Goal: Task Accomplishment & Management: Use online tool/utility

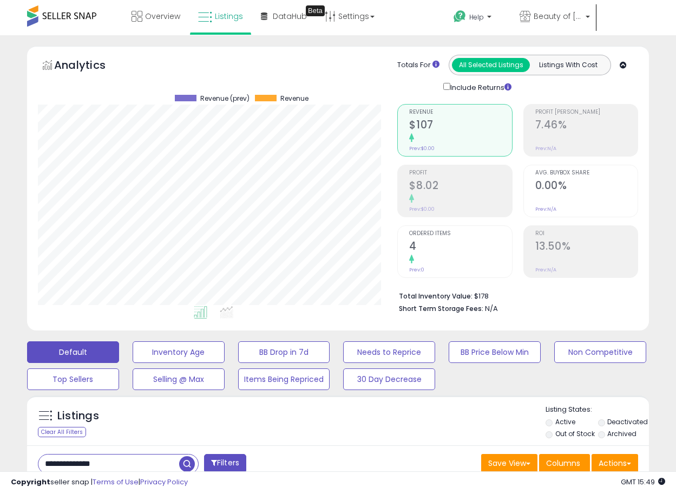
select select "**"
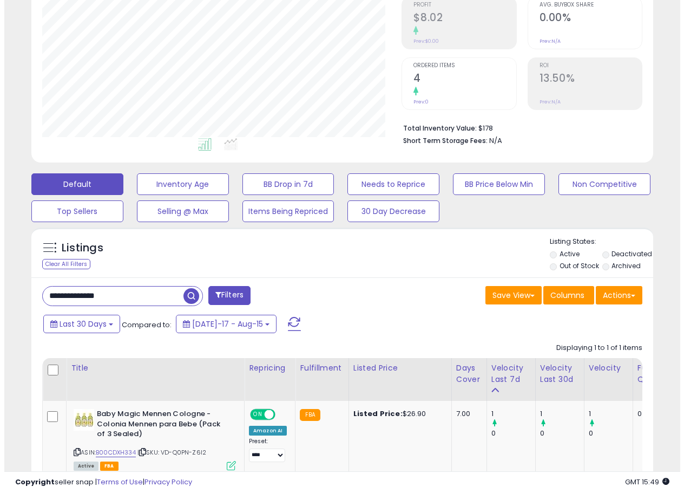
scroll to position [222, 360]
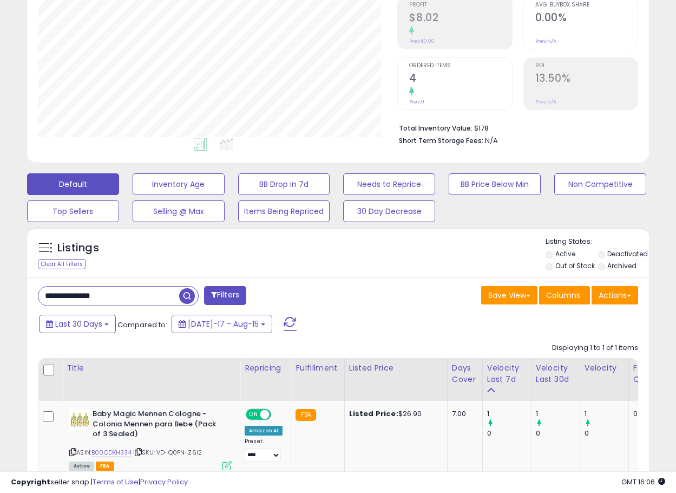
drag, startPoint x: 138, startPoint y: 302, endPoint x: -169, endPoint y: 329, distance: 307.7
click at [0, 325] on html "Unable to login Retrieving listings data.. has not yet accepted the Terms of Us…" at bounding box center [338, 78] width 676 height 493
type input "**********"
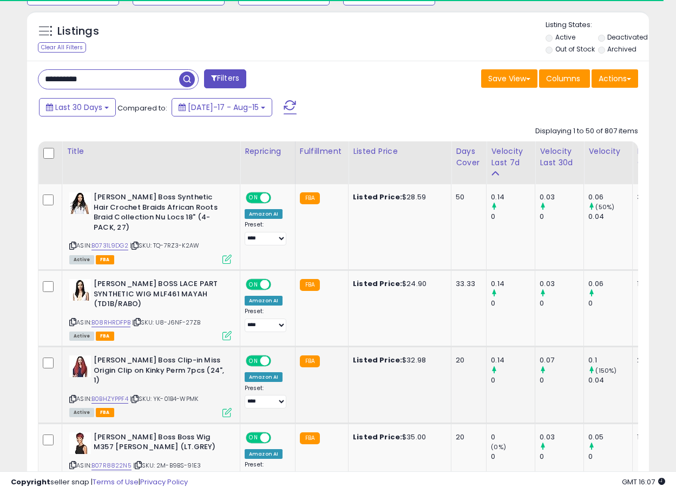
scroll to position [0, 417]
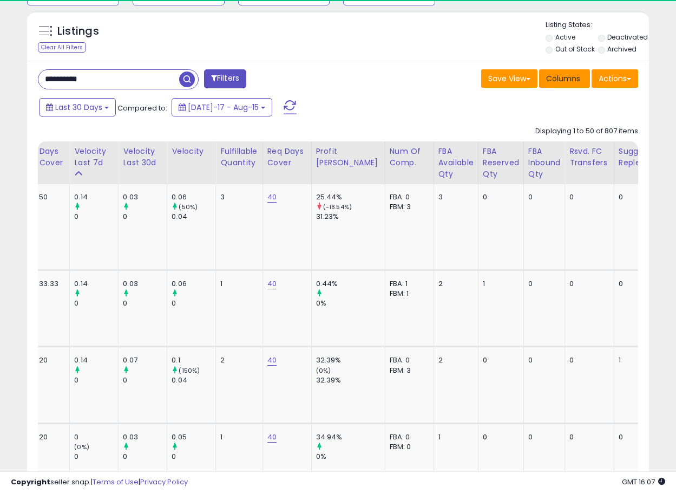
click at [619, 152] on div "Sugg Qty Replenish" at bounding box center [639, 157] width 40 height 23
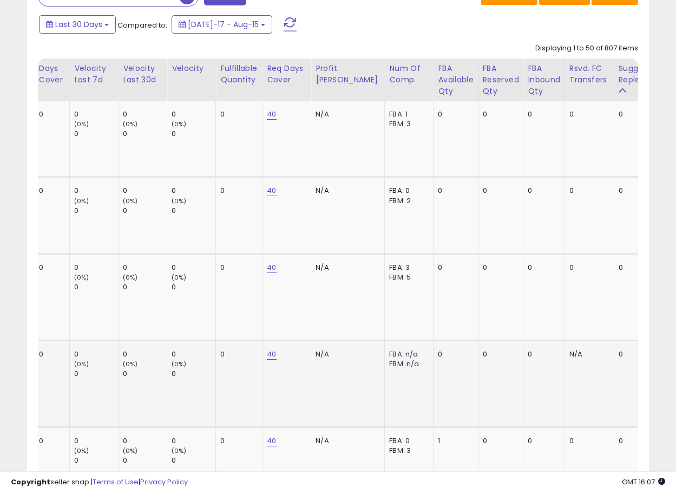
scroll to position [0, 414]
click at [618, 79] on div "Sugg Qty Replenish" at bounding box center [638, 74] width 40 height 23
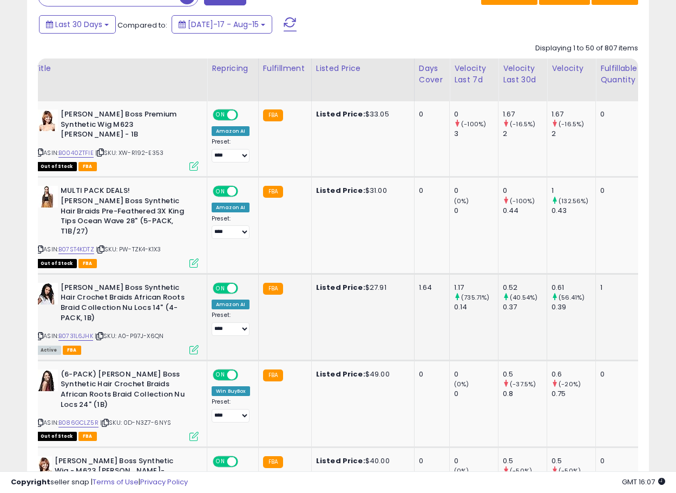
scroll to position [0, 0]
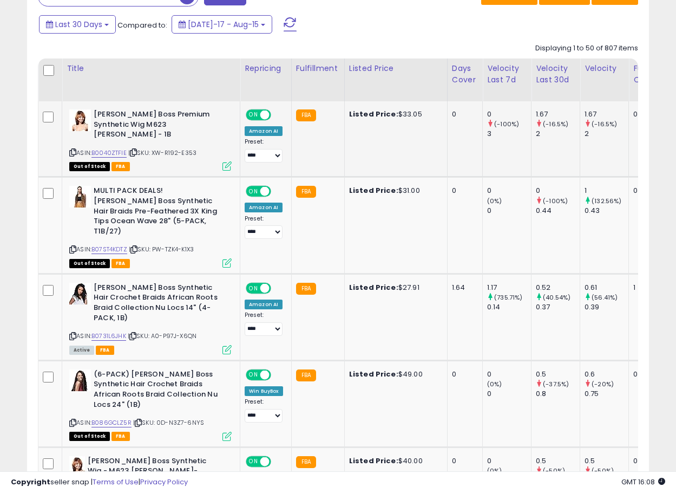
click at [224, 161] on icon at bounding box center [227, 165] width 9 height 9
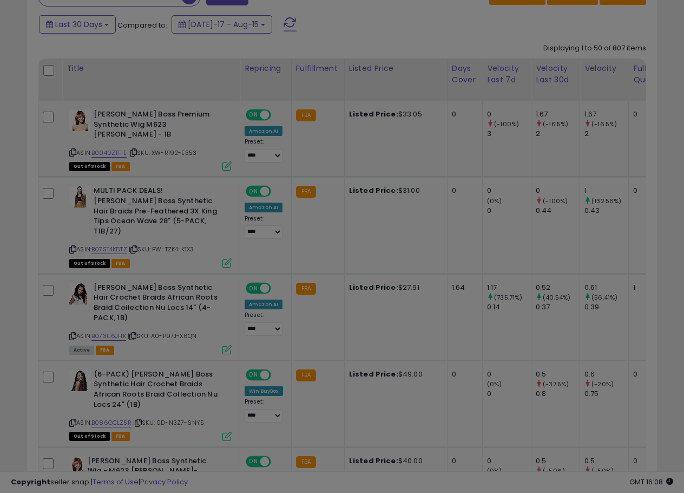
click at [0, 0] on div "× Close Retrieving listing data... Save & Close Cancel" at bounding box center [0, 0] width 0 height 0
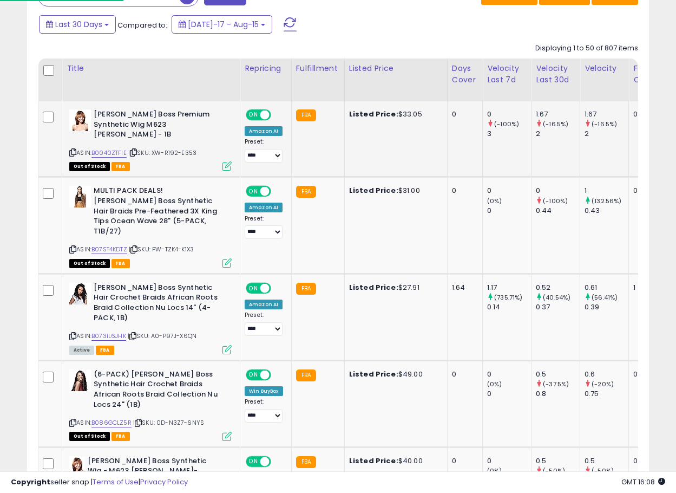
click at [225, 161] on icon at bounding box center [227, 165] width 9 height 9
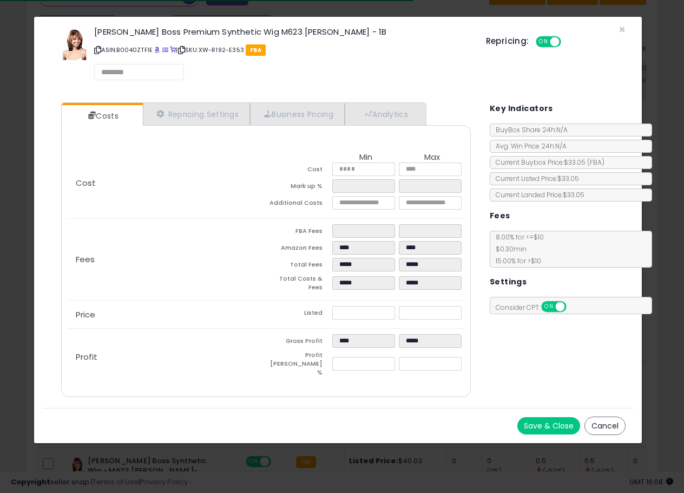
select select "*********"
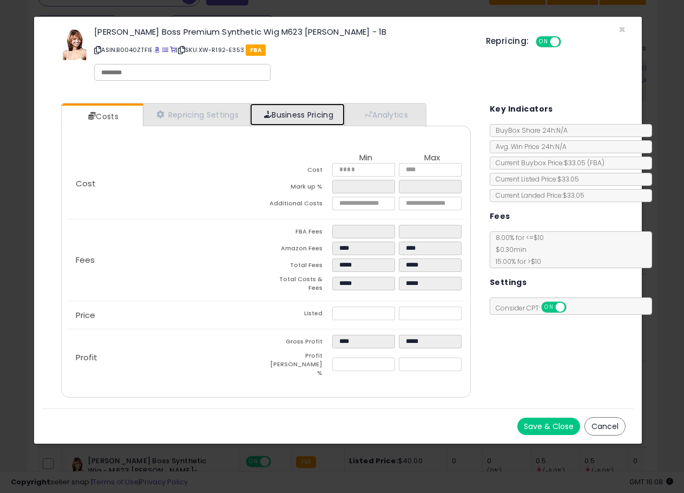
click at [282, 121] on link "Business Pricing" at bounding box center [297, 114] width 95 height 22
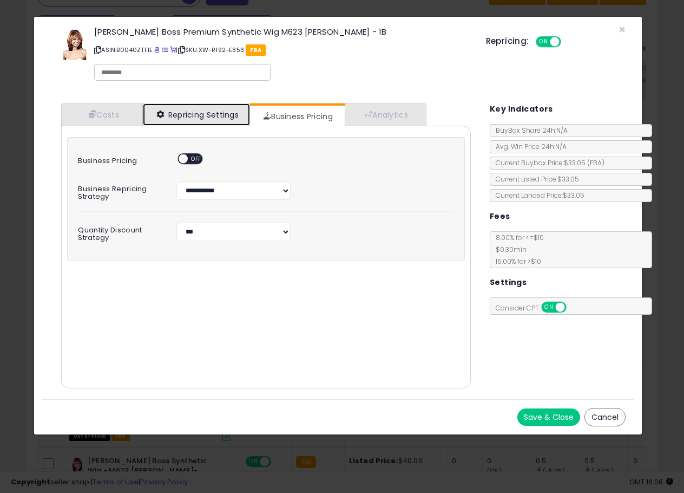
click at [223, 105] on link "Repricing Settings" at bounding box center [196, 114] width 107 height 22
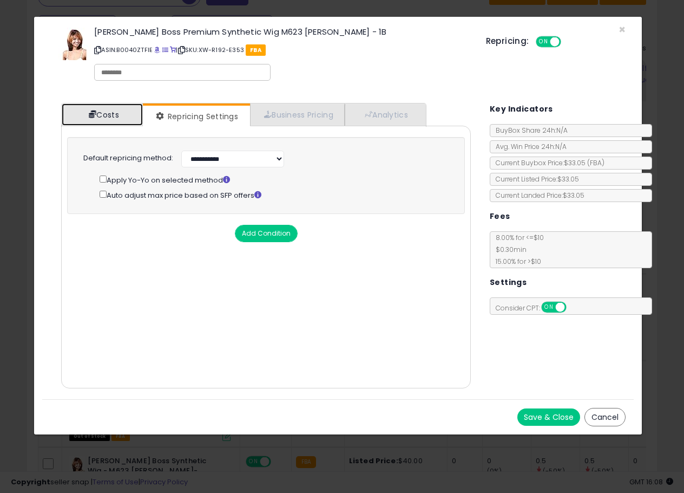
click at [112, 120] on link "Costs" at bounding box center [102, 114] width 81 height 22
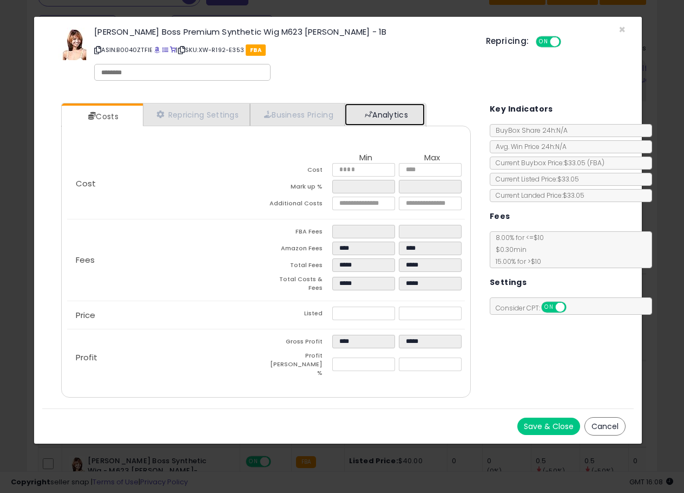
click at [419, 122] on link "Analytics" at bounding box center [385, 114] width 80 height 22
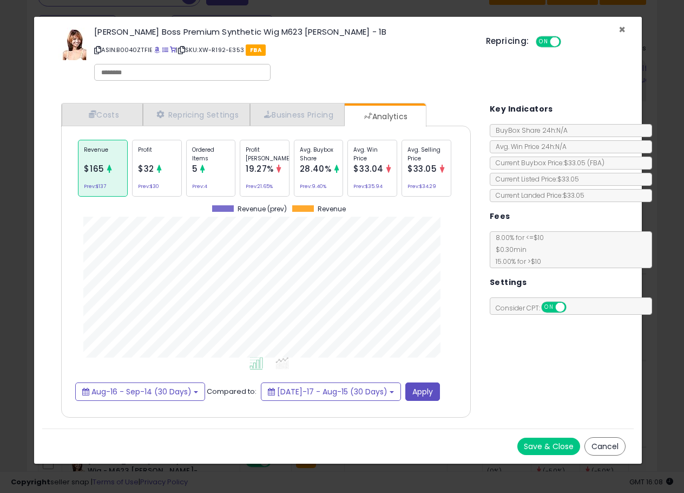
click at [619, 30] on span "×" at bounding box center [622, 30] width 7 height 16
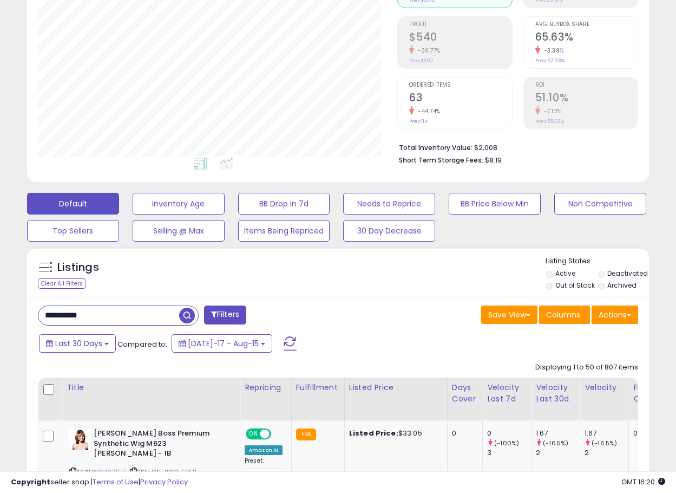
scroll to position [107, 0]
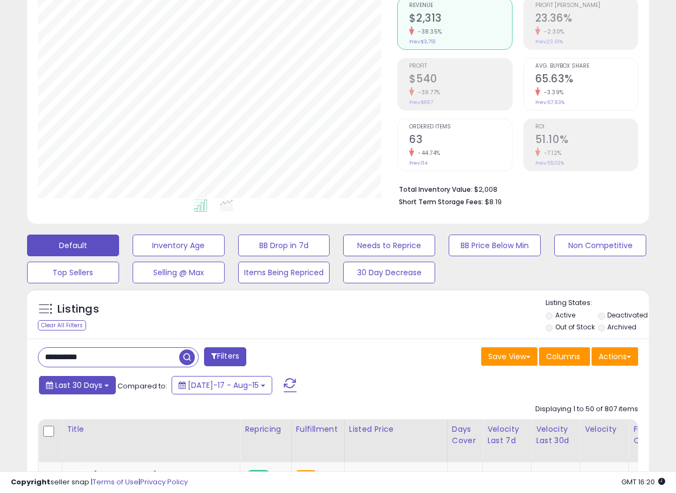
click at [107, 386] on b at bounding box center [107, 385] width 4 height 2
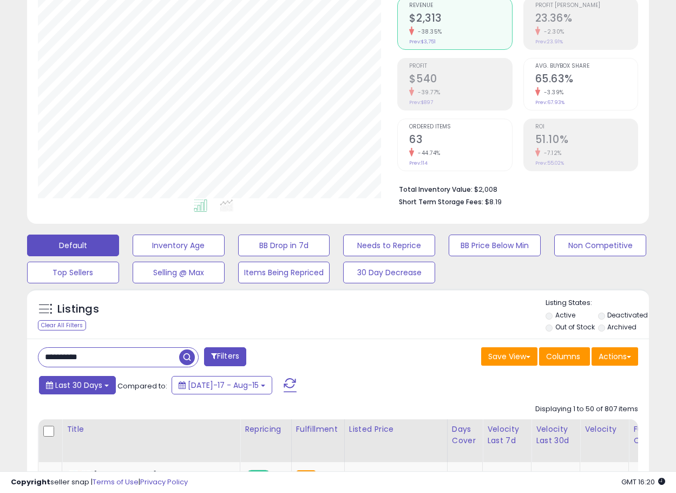
click at [100, 376] on button "Last 30 Days" at bounding box center [77, 385] width 77 height 18
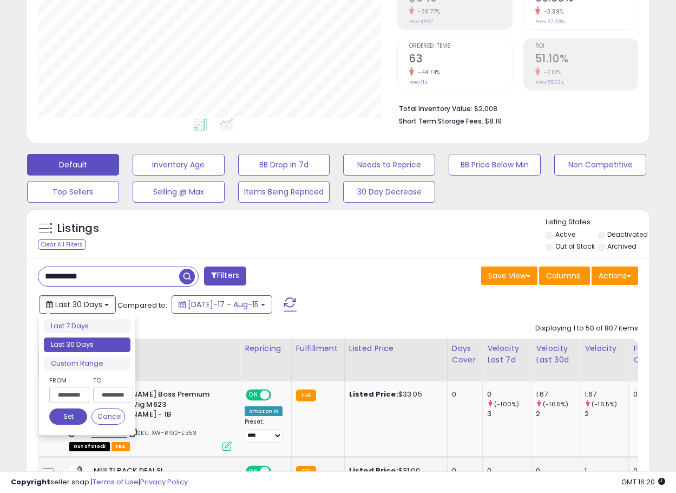
scroll to position [289, 0]
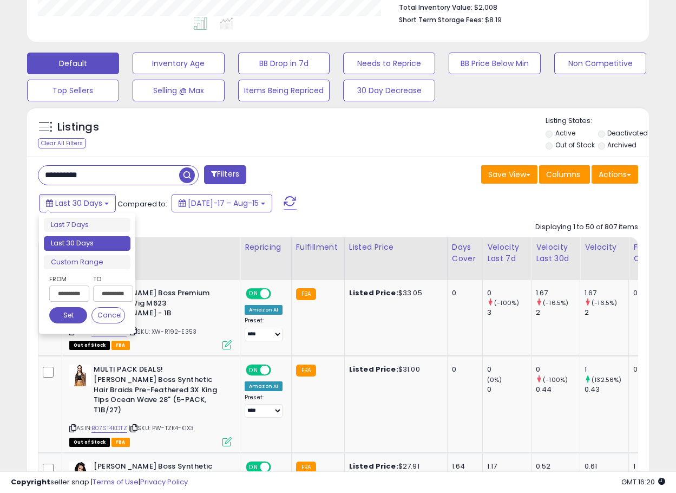
click at [72, 296] on input "**********" at bounding box center [69, 293] width 40 height 16
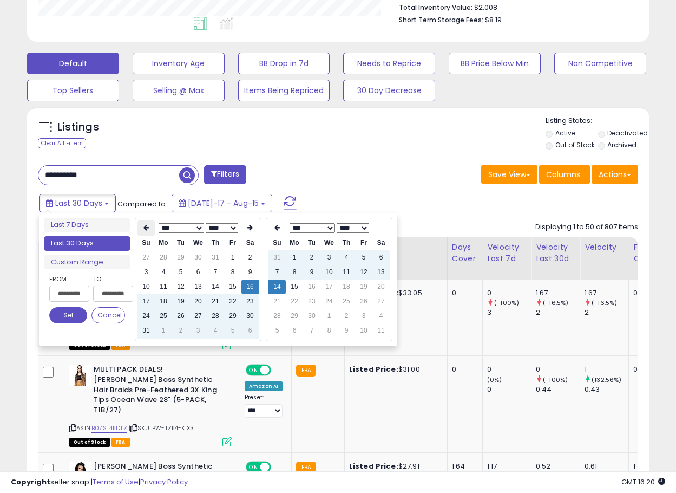
click at [144, 227] on icon at bounding box center [146, 227] width 5 height 6
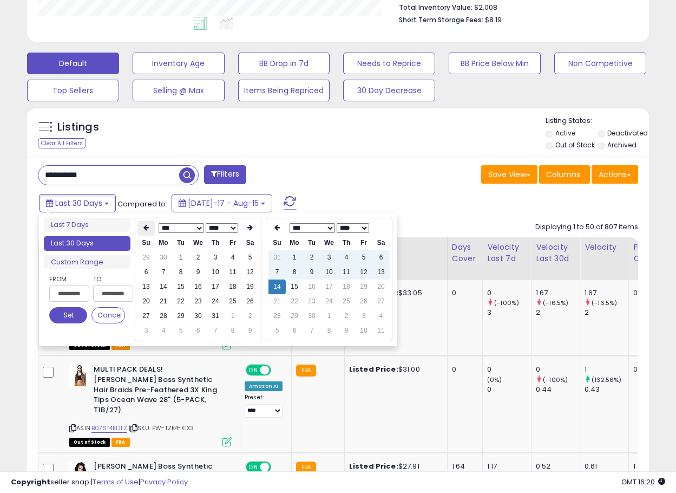
click at [140, 224] on th at bounding box center [146, 227] width 17 height 15
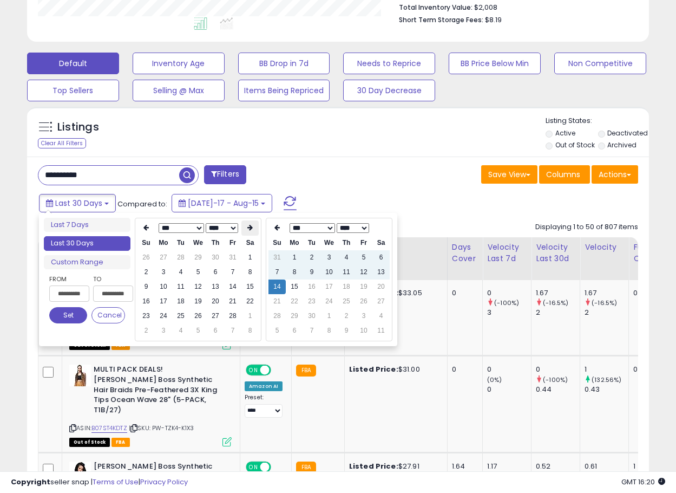
click at [253, 224] on th at bounding box center [250, 227] width 17 height 15
click at [251, 226] on icon at bounding box center [249, 227] width 5 height 6
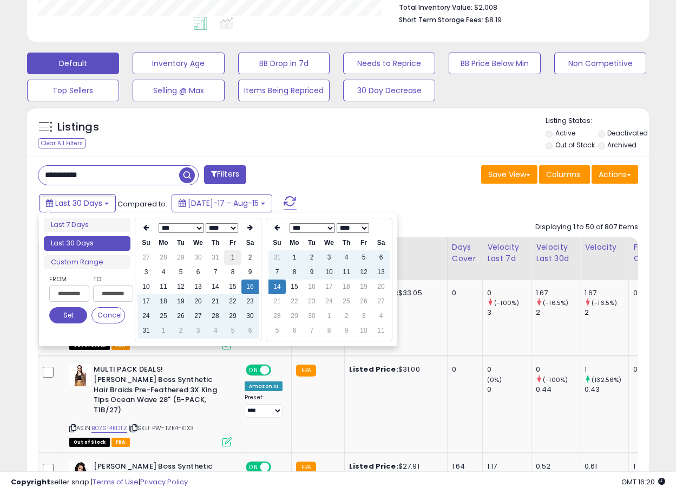
click at [229, 257] on td "1" at bounding box center [232, 257] width 17 height 15
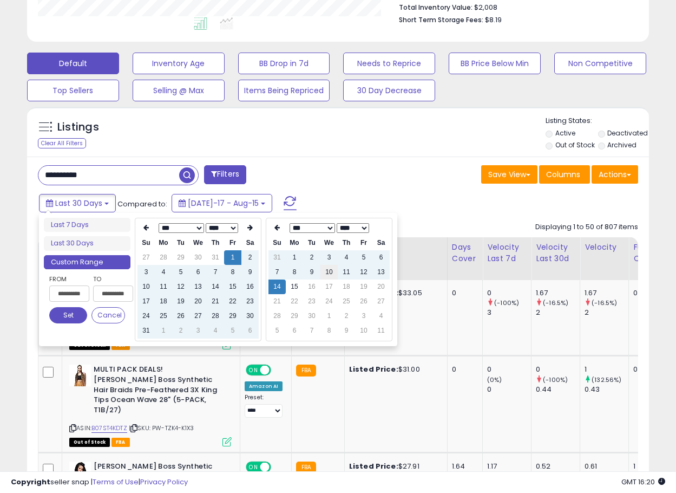
type input "**********"
click at [278, 271] on td "7" at bounding box center [277, 272] width 17 height 15
type input "**********"
click at [72, 312] on button "Set" at bounding box center [68, 315] width 38 height 16
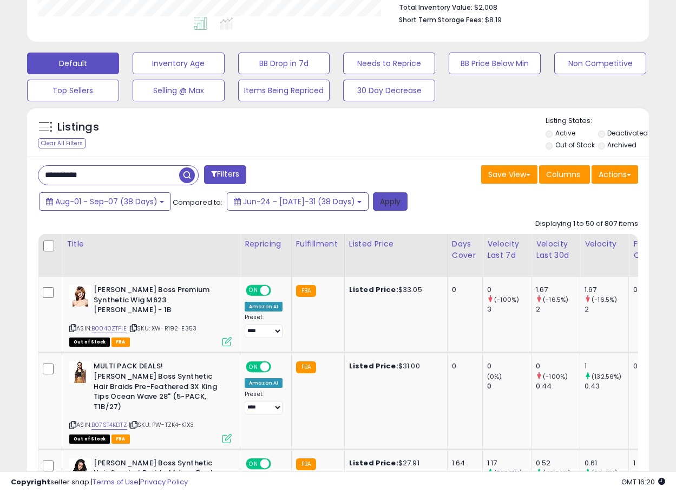
click at [380, 203] on button "Apply" at bounding box center [390, 201] width 35 height 18
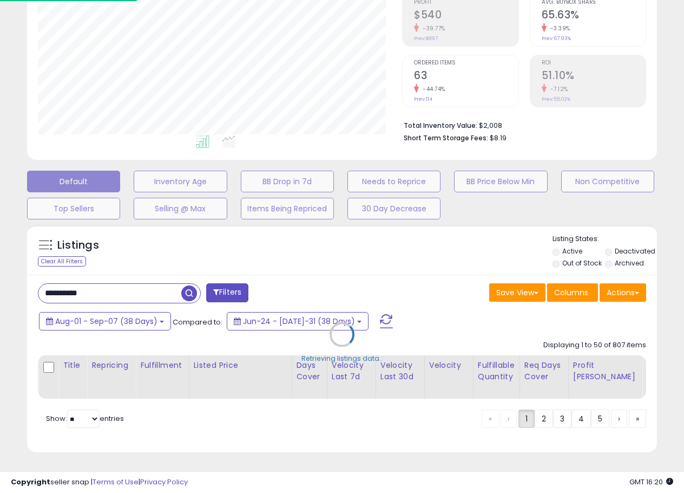
scroll to position [222, 364]
click at [421, 271] on div "Retrieving listings data.." at bounding box center [342, 342] width 647 height 246
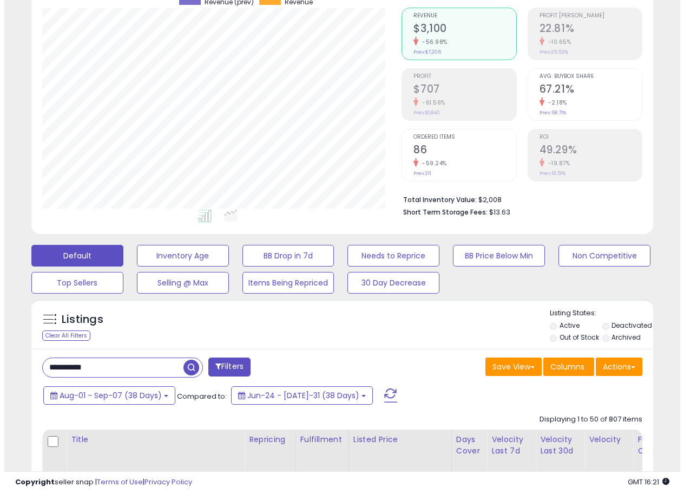
scroll to position [72, 0]
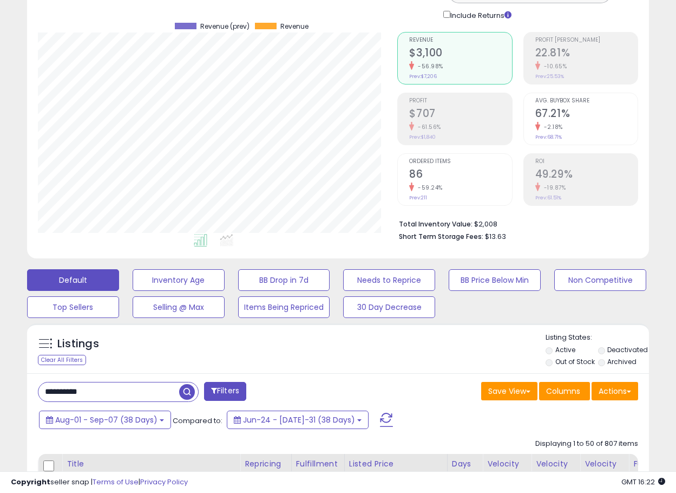
drag, startPoint x: 132, startPoint y: 385, endPoint x: -155, endPoint y: 414, distance: 288.4
click at [0, 414] on html "Unable to login Retrieving listings data.. has not yet accepted the Terms of Us…" at bounding box center [338, 174] width 676 height 493
drag, startPoint x: 186, startPoint y: 389, endPoint x: 367, endPoint y: 340, distance: 186.9
click at [186, 388] on span "button" at bounding box center [187, 392] width 16 height 16
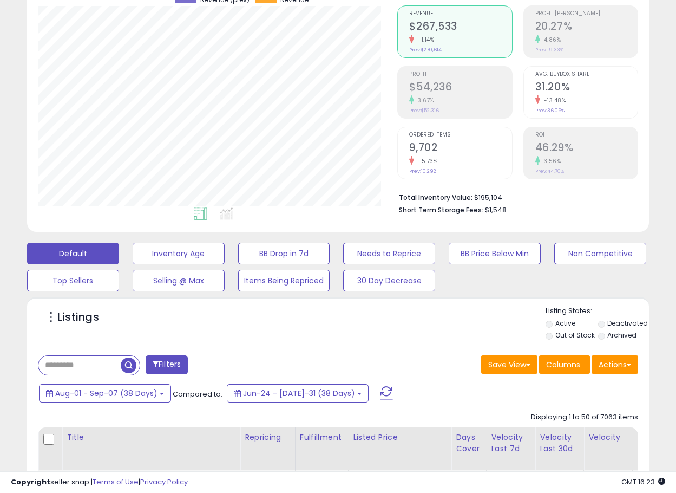
scroll to position [217, 0]
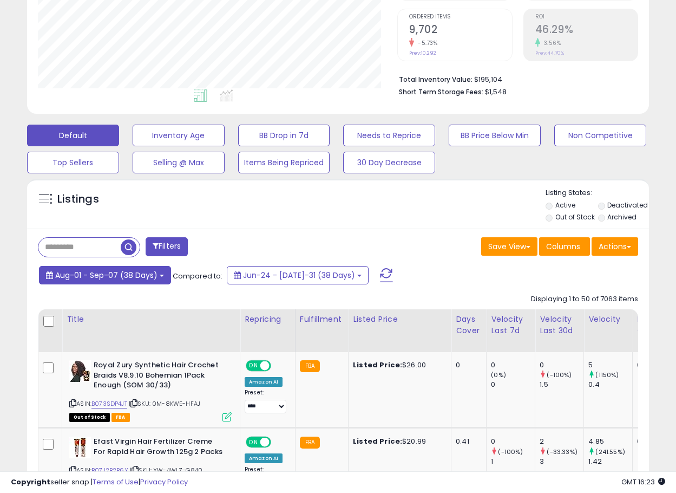
click at [91, 271] on span "Aug-01 - Sep-07 (38 Days)" at bounding box center [106, 275] width 102 height 11
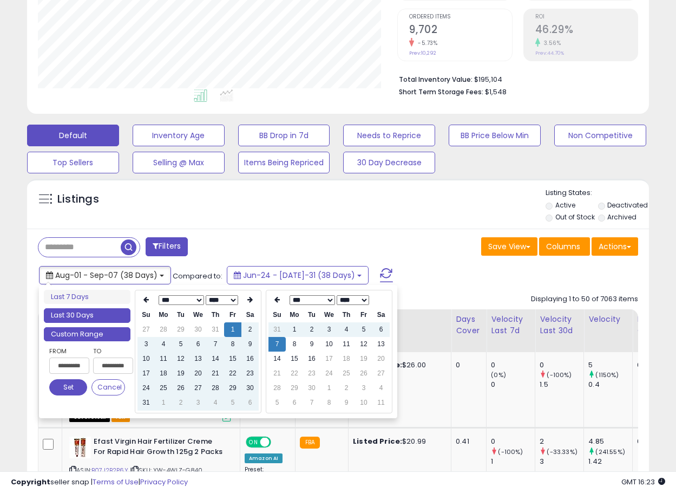
type input "**********"
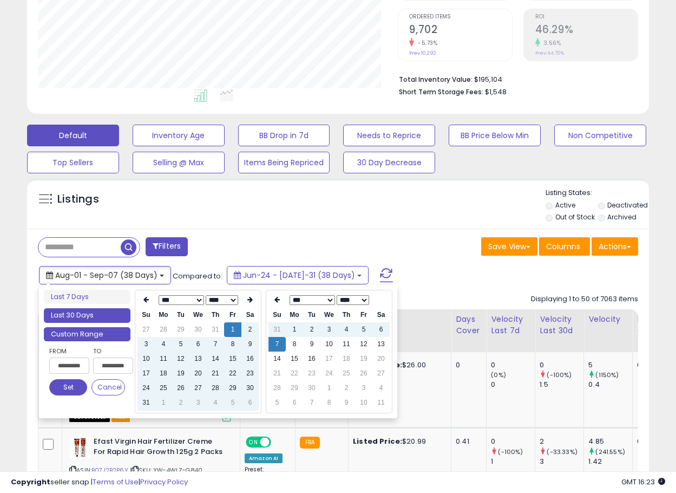
type input "**********"
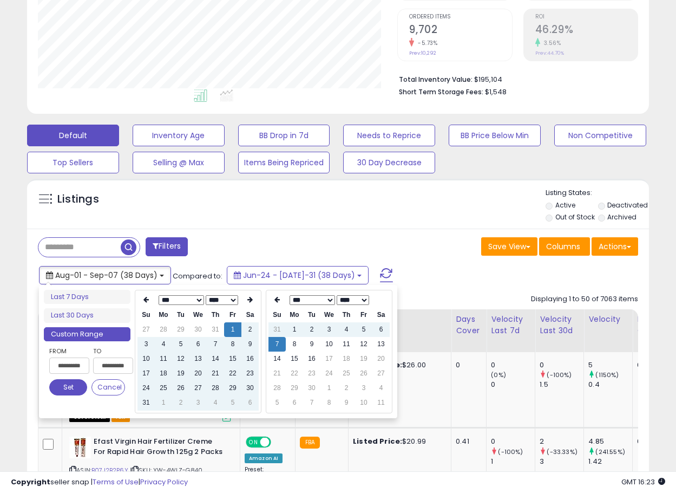
type input "**********"
click at [79, 298] on li "Last 7 Days" at bounding box center [87, 297] width 87 height 15
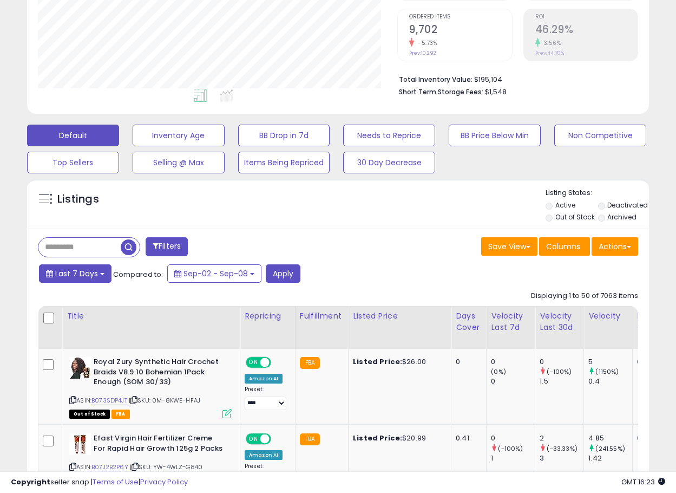
click at [93, 273] on span "Last 7 Days" at bounding box center [76, 273] width 43 height 11
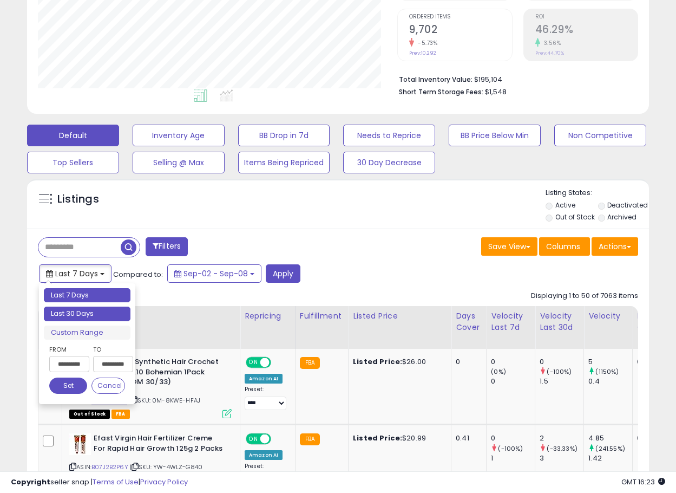
type input "**********"
click at [85, 311] on li "Last 30 Days" at bounding box center [87, 314] width 87 height 15
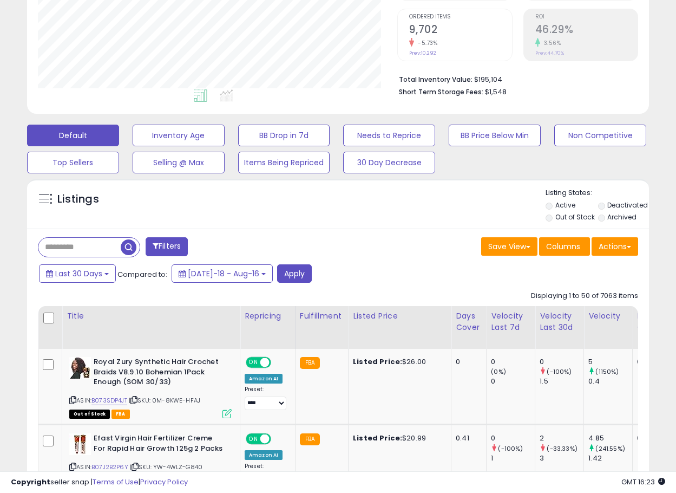
click at [285, 272] on button "Apply" at bounding box center [294, 273] width 35 height 18
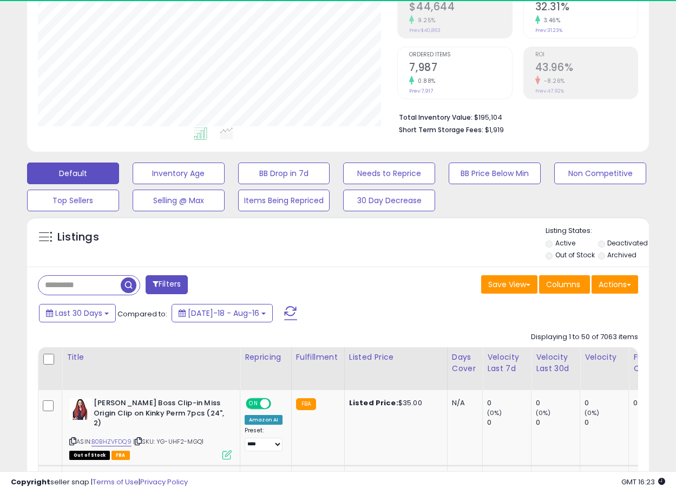
scroll to position [222, 360]
